Goal: Information Seeking & Learning: Learn about a topic

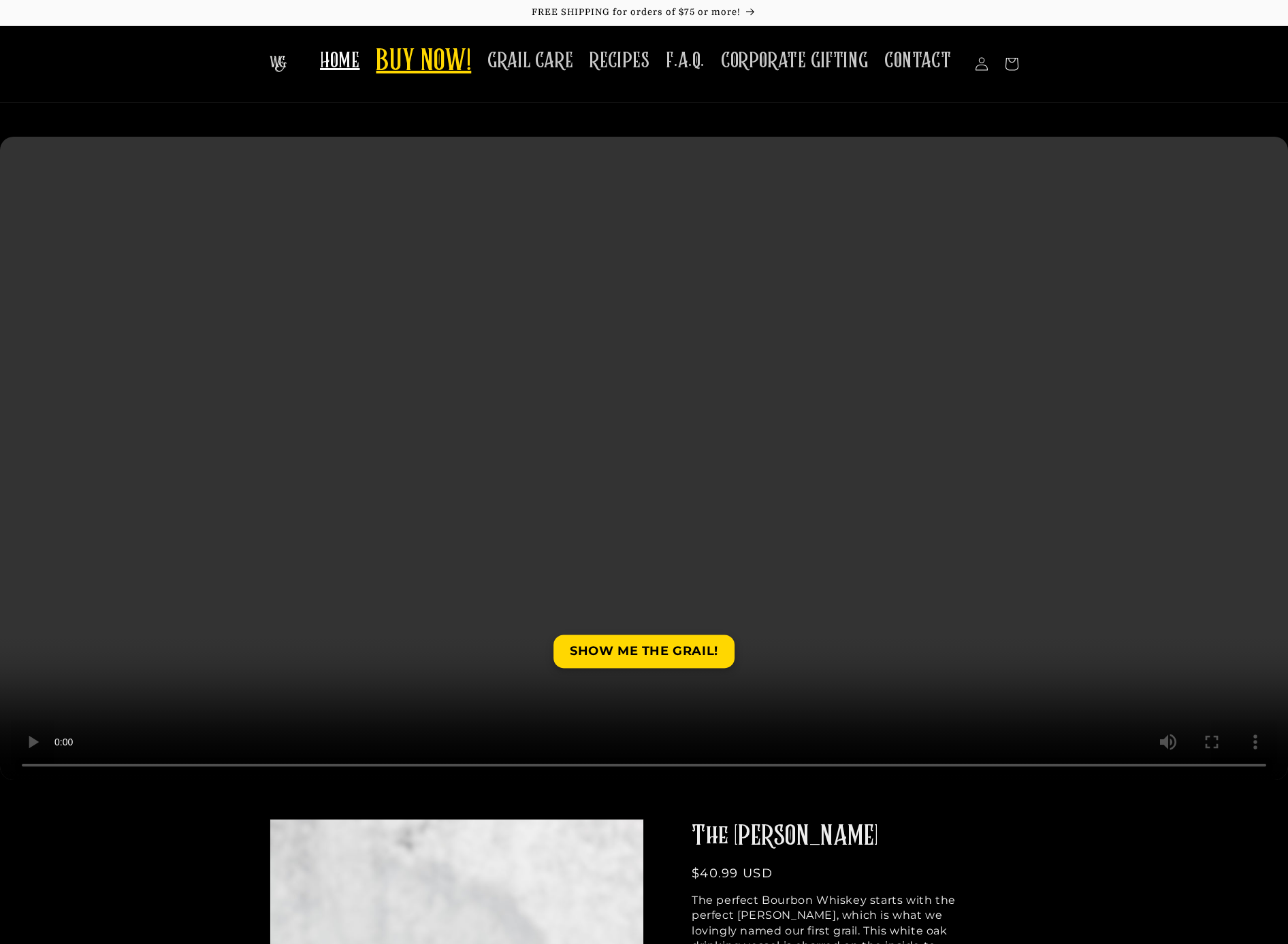
click at [418, 57] on span "BUY NOW!" at bounding box center [423, 62] width 95 height 37
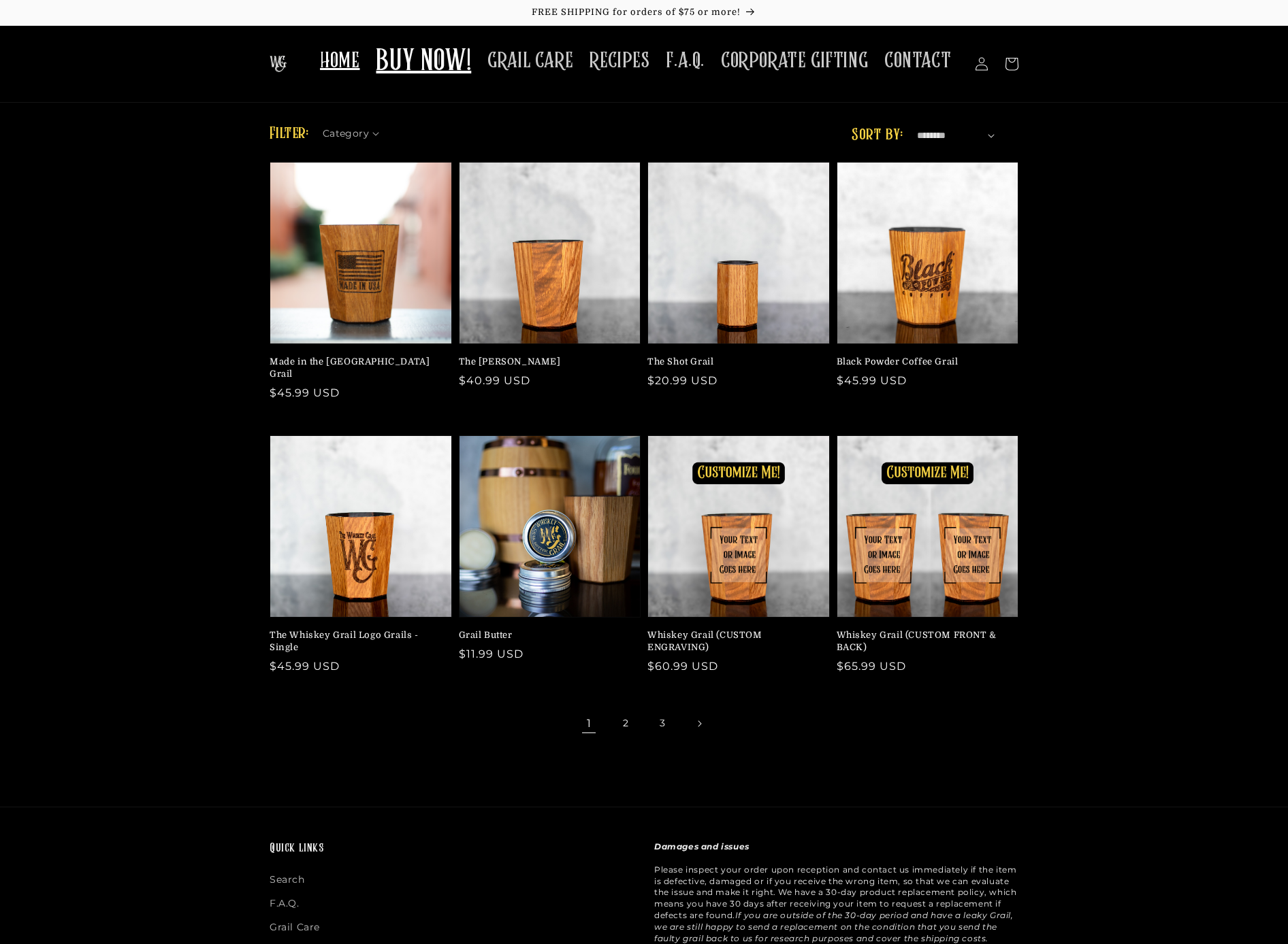
click at [360, 53] on span "HOME" at bounding box center [340, 60] width 40 height 27
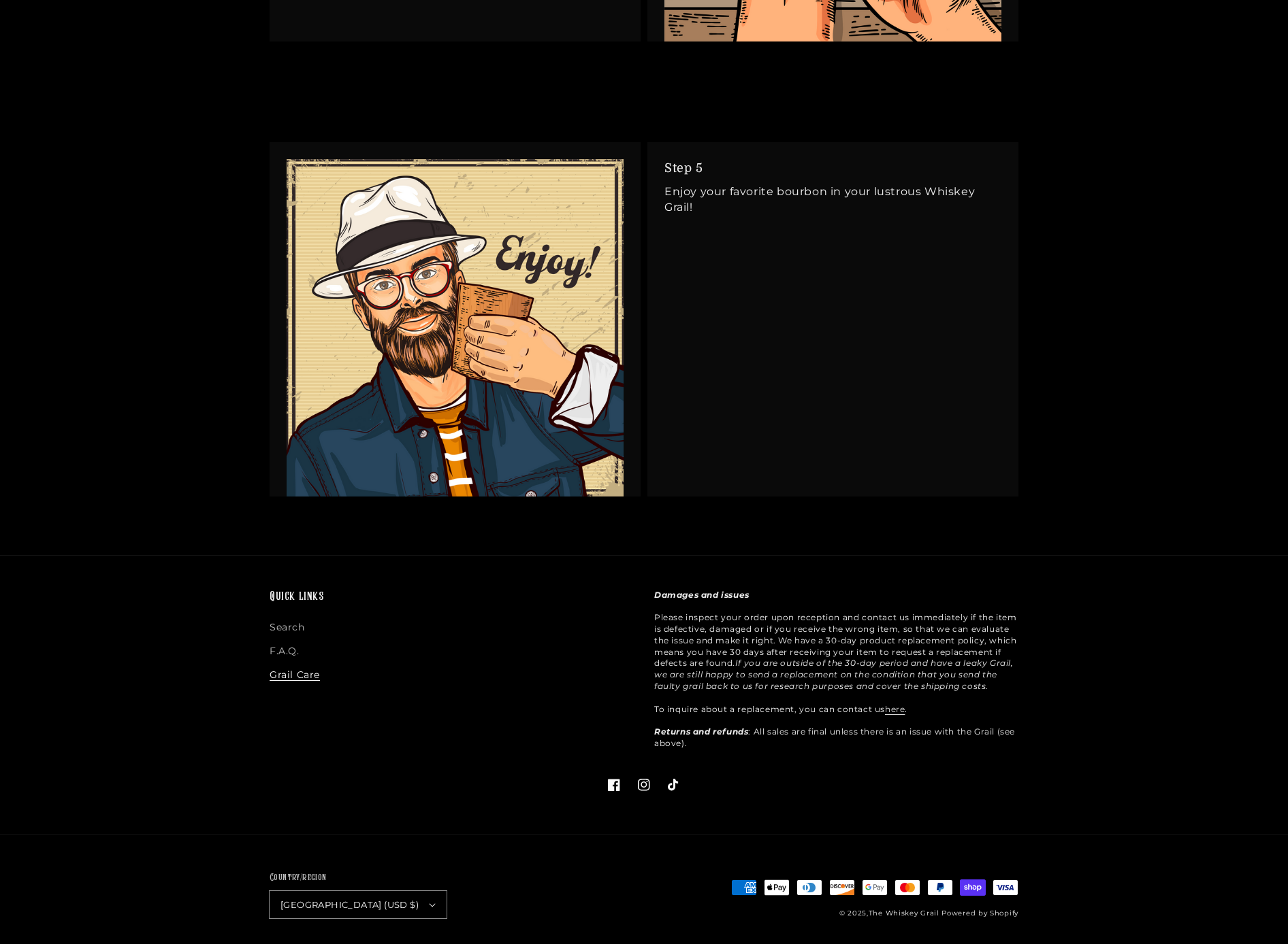
scroll to position [3029, 0]
